Goal: Task Accomplishment & Management: Manage account settings

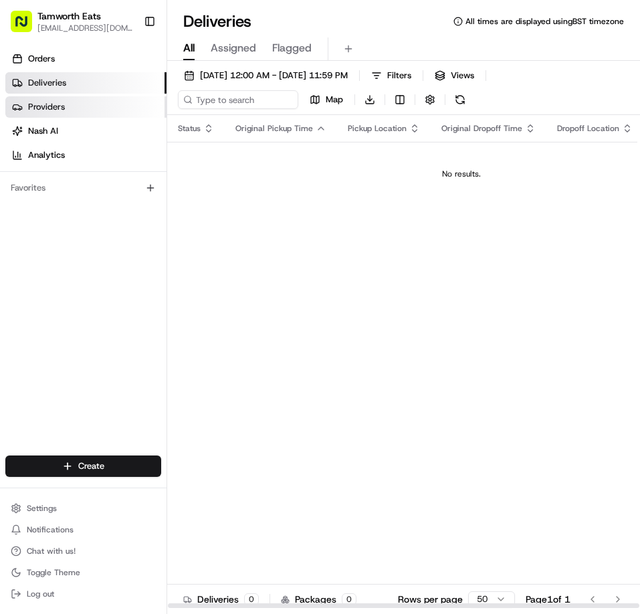
drag, startPoint x: 80, startPoint y: 232, endPoint x: 154, endPoint y: 99, distance: 152.2
click at [79, 228] on div "Orders Deliveries Providers [PERSON_NAME] Analytics Favorites" at bounding box center [83, 253] width 167 height 421
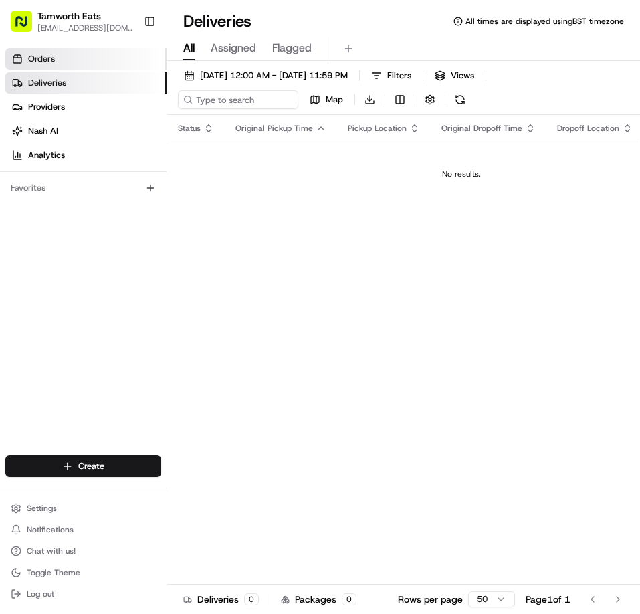
click at [59, 55] on link "Orders" at bounding box center [85, 58] width 161 height 21
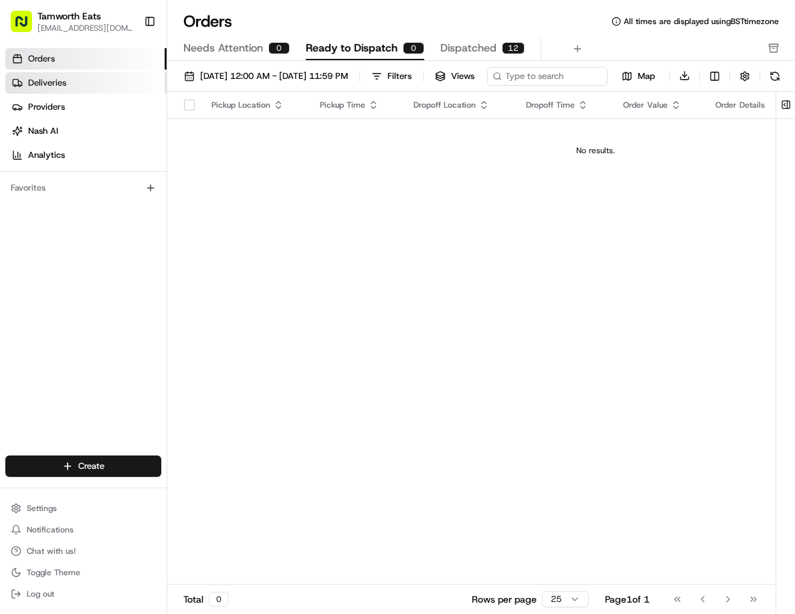
click at [47, 85] on span "Deliveries" at bounding box center [47, 83] width 38 height 12
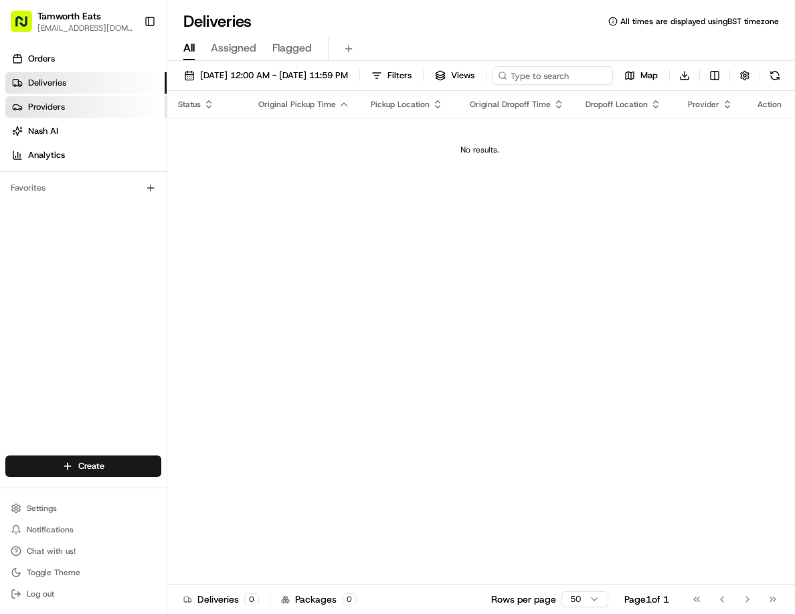
click at [49, 110] on span "Providers" at bounding box center [46, 107] width 37 height 12
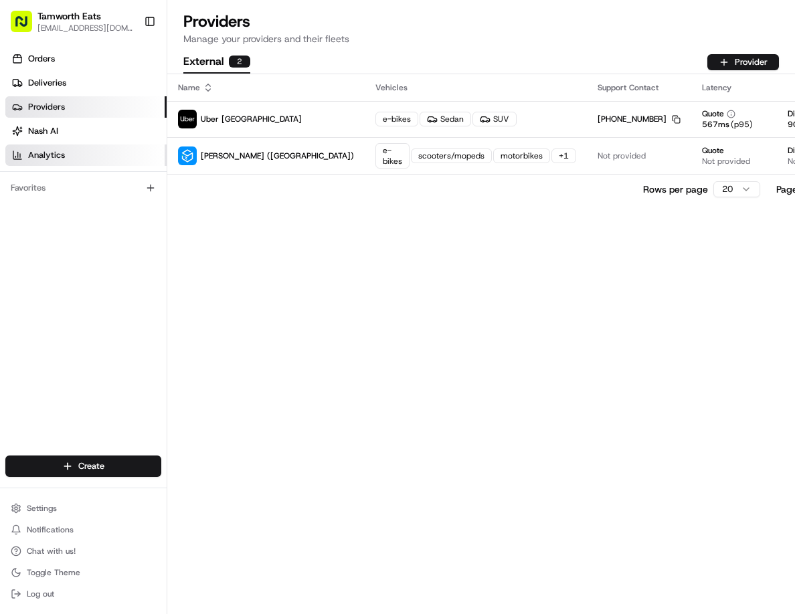
click at [50, 158] on span "Analytics" at bounding box center [46, 155] width 37 height 12
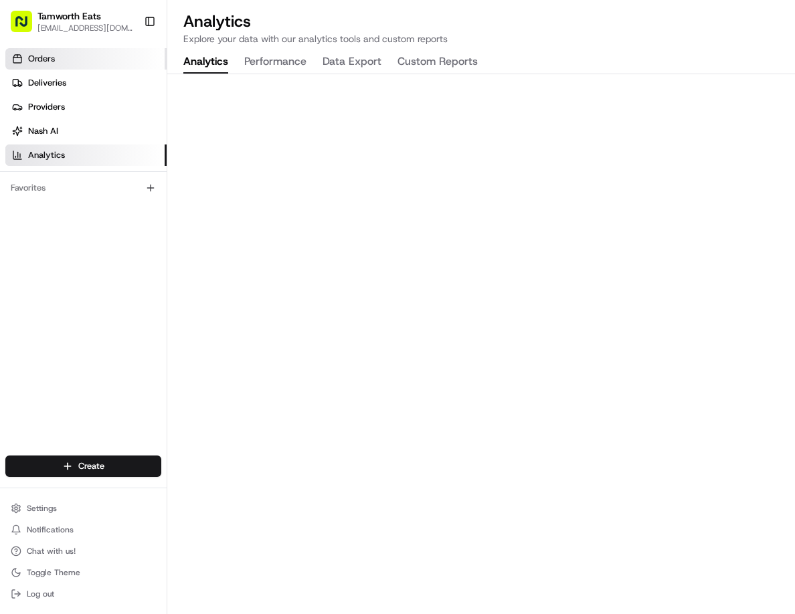
click at [55, 54] on span "Orders" at bounding box center [41, 59] width 27 height 12
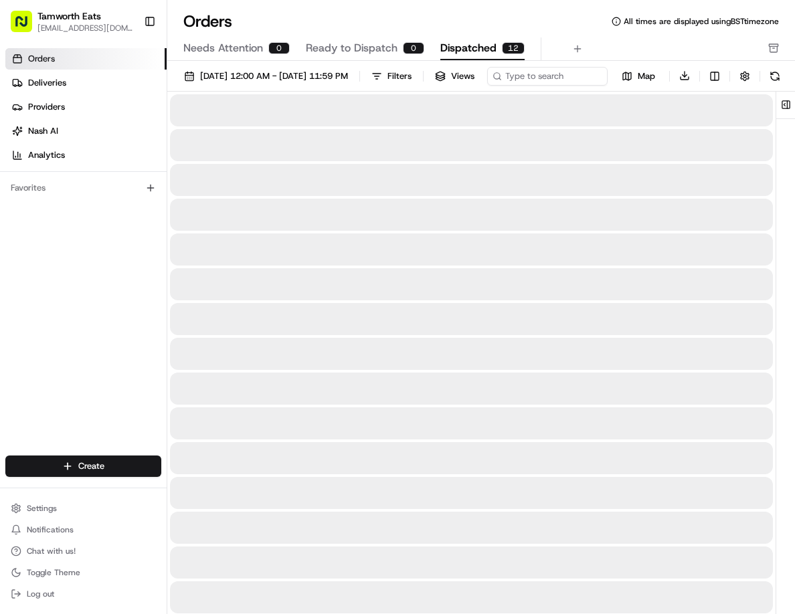
click at [479, 46] on span "Dispatched" at bounding box center [468, 48] width 56 height 16
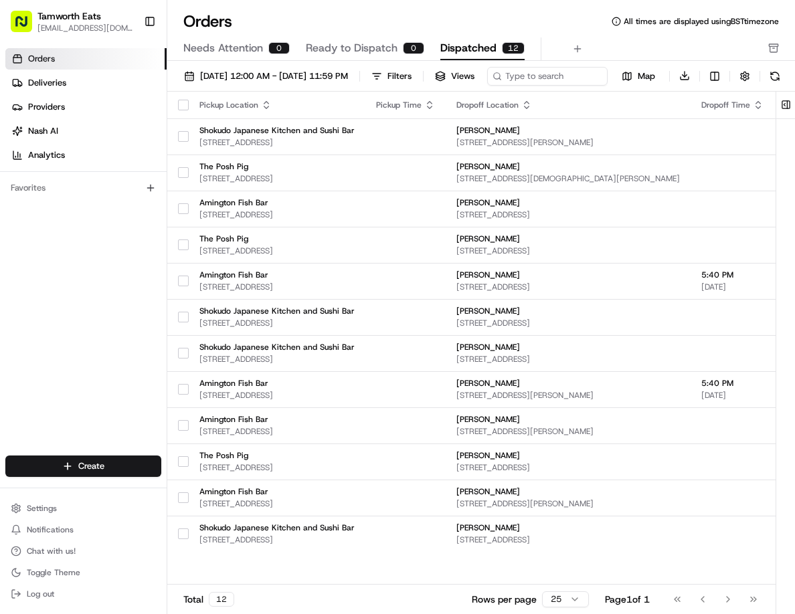
click at [78, 268] on div "Orders Deliveries Providers [PERSON_NAME] Analytics Favorites" at bounding box center [83, 253] width 167 height 421
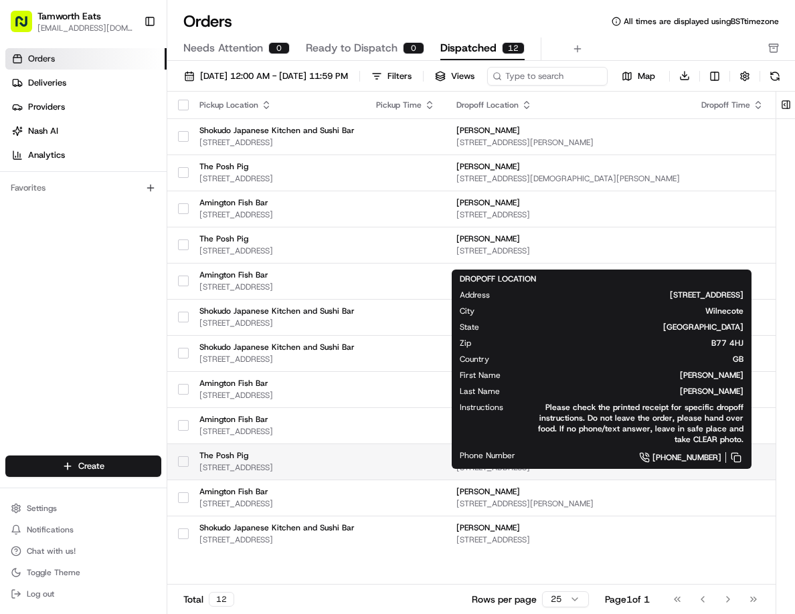
click at [446, 480] on td at bounding box center [405, 462] width 80 height 36
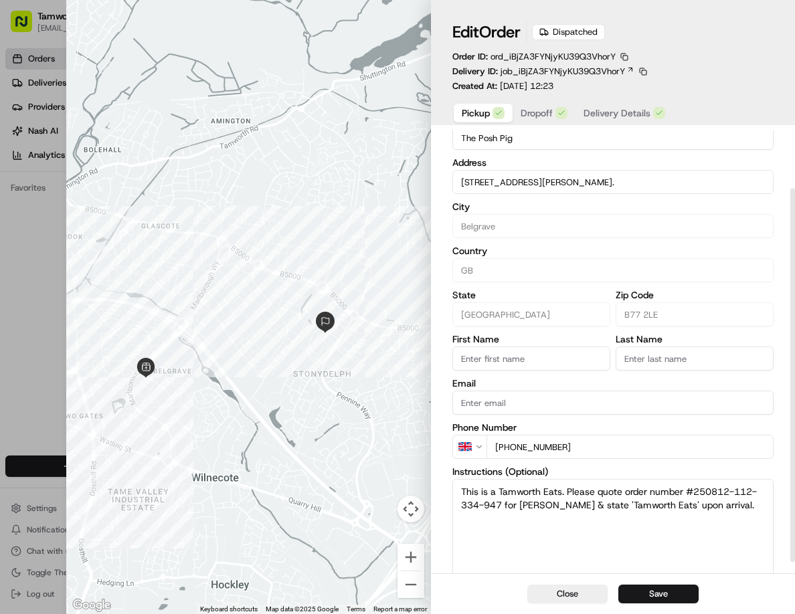
scroll to position [82, 0]
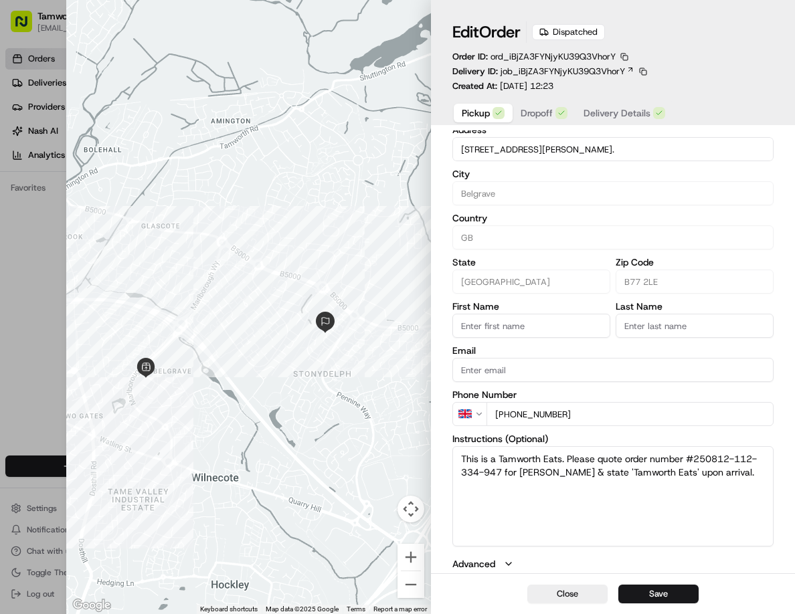
click at [624, 110] on span "Delivery Details" at bounding box center [617, 112] width 67 height 13
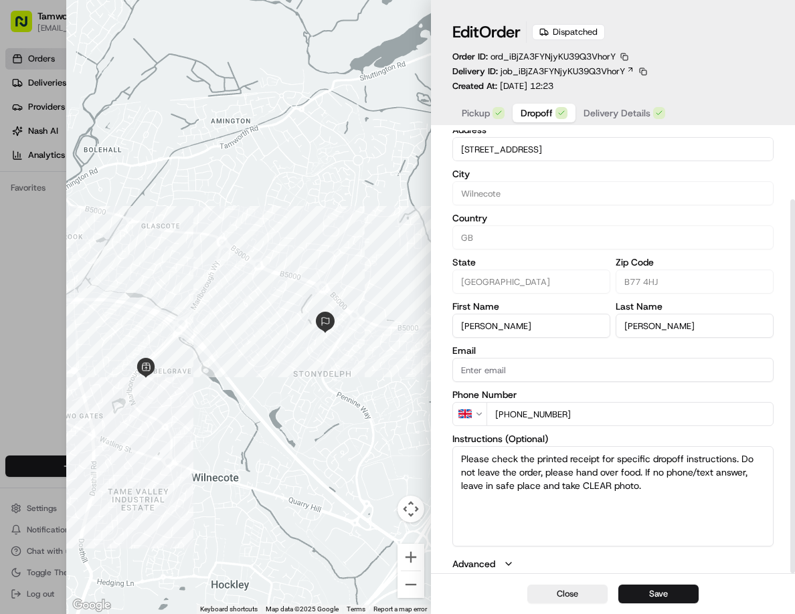
click at [531, 110] on span "Dropoff" at bounding box center [537, 112] width 32 height 13
click at [566, 612] on div "Close Save" at bounding box center [613, 593] width 365 height 41
click at [559, 592] on button "Close" at bounding box center [567, 594] width 80 height 19
type input "+1"
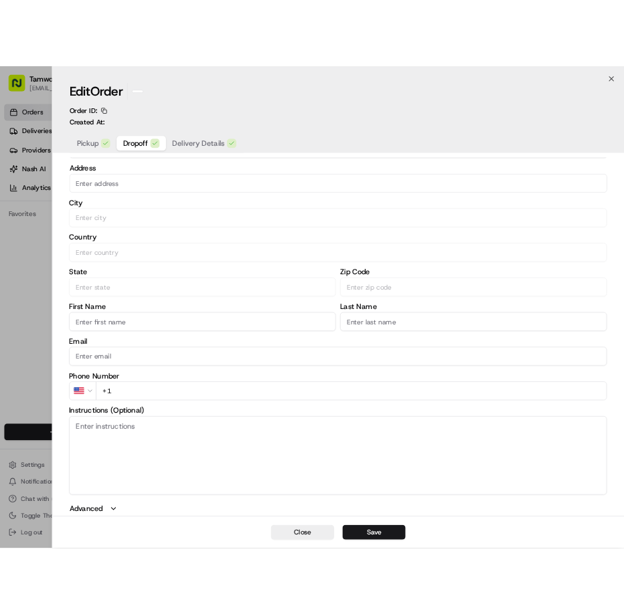
scroll to position [67, 0]
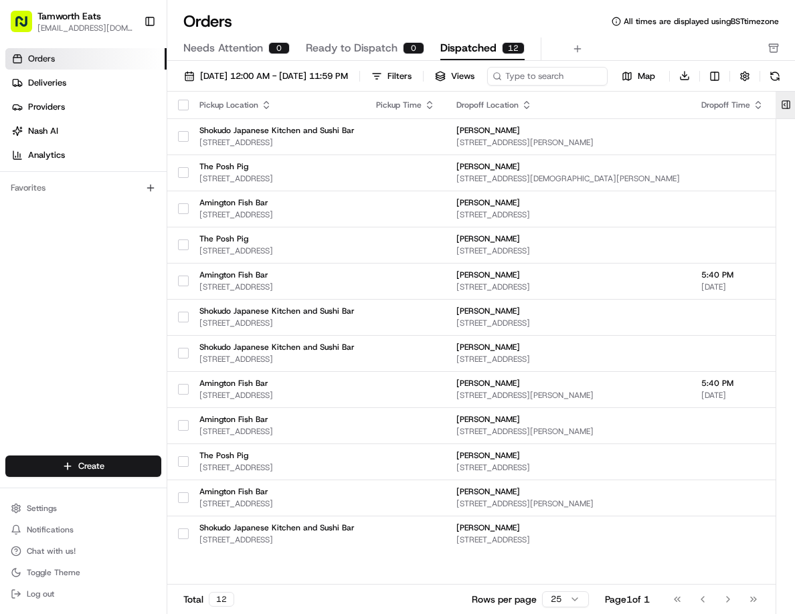
click at [640, 118] on button at bounding box center [786, 105] width 22 height 27
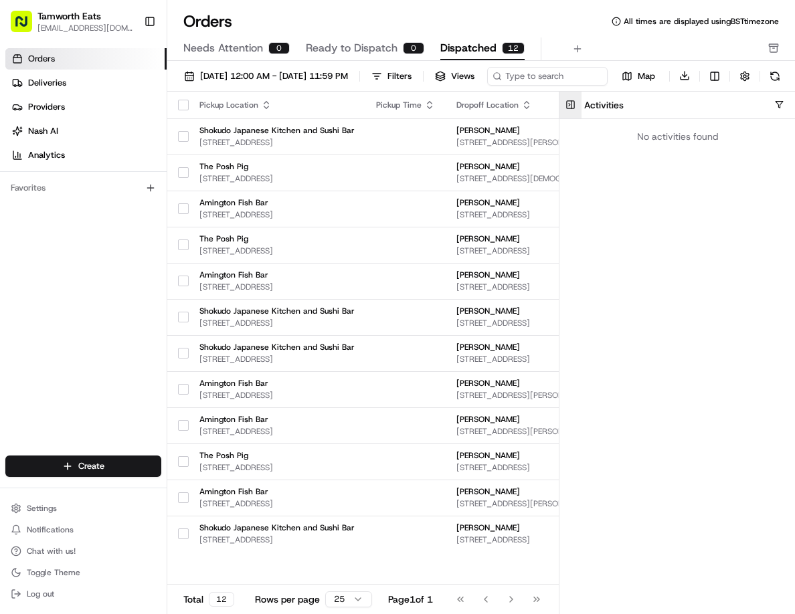
click at [567, 118] on button at bounding box center [570, 105] width 22 height 27
